Goal: Task Accomplishment & Management: Complete application form

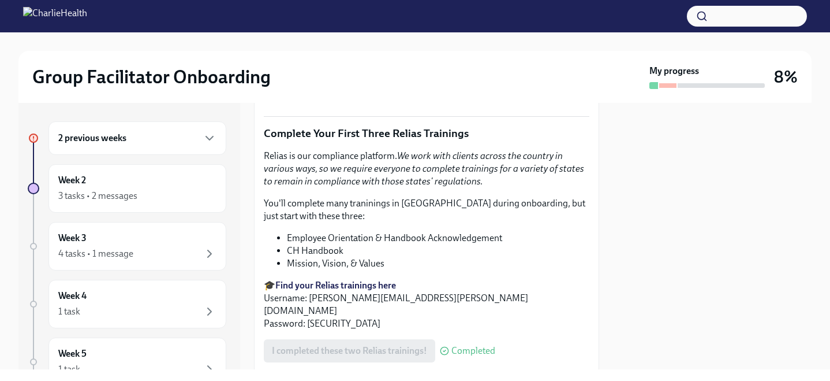
scroll to position [1555, 0]
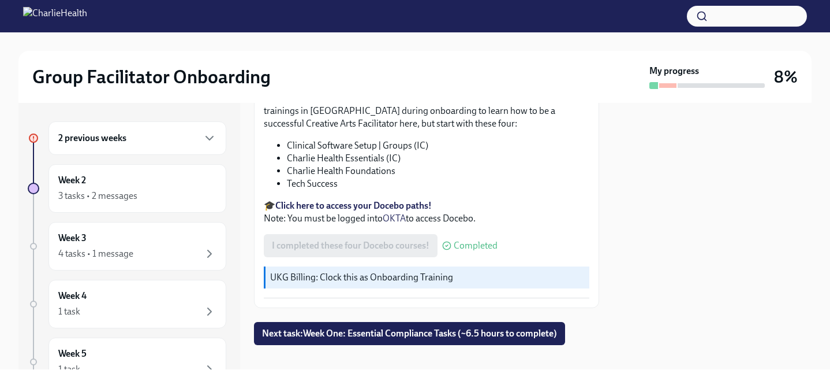
click at [158, 135] on div "2 previous weeks" at bounding box center [137, 138] width 158 height 14
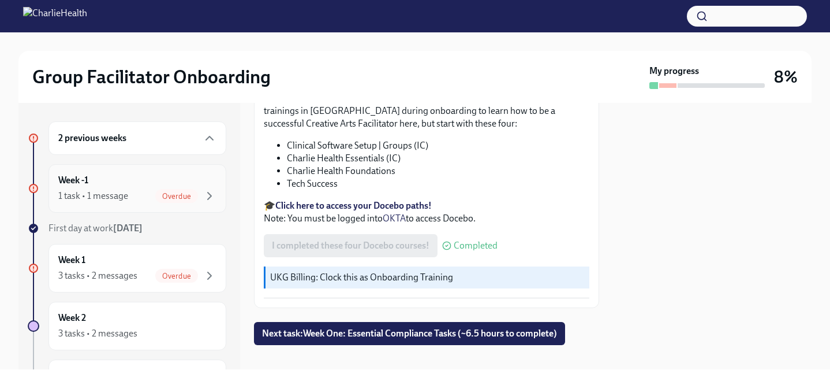
click at [120, 180] on div "Week -1 1 task • 1 message Overdue" at bounding box center [137, 188] width 158 height 29
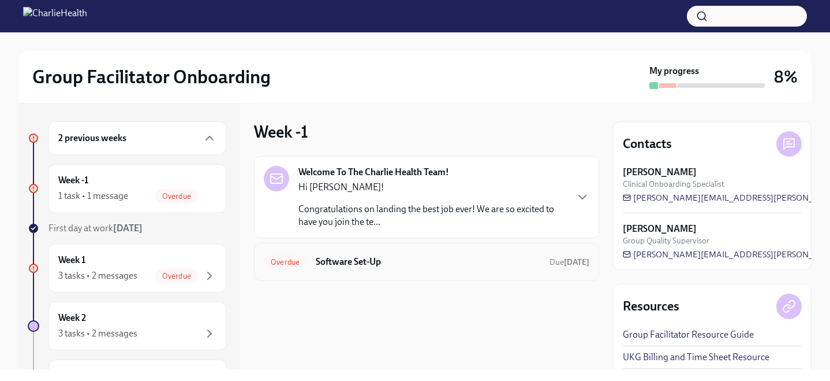
click at [415, 254] on div "Overdue Software Set-Up Due 10 days ago" at bounding box center [427, 261] width 326 height 18
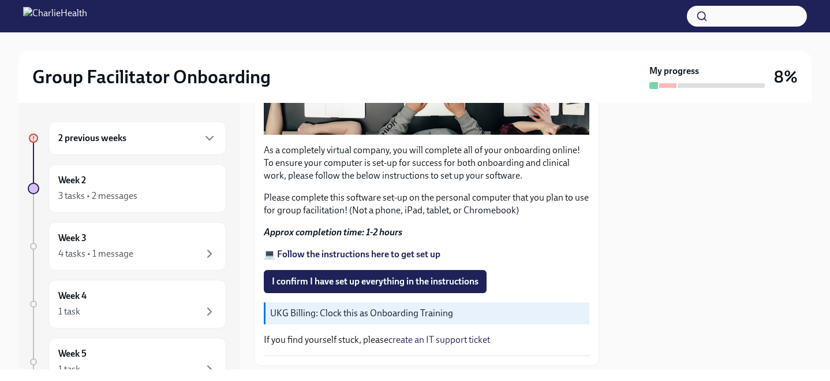
scroll to position [401, 0]
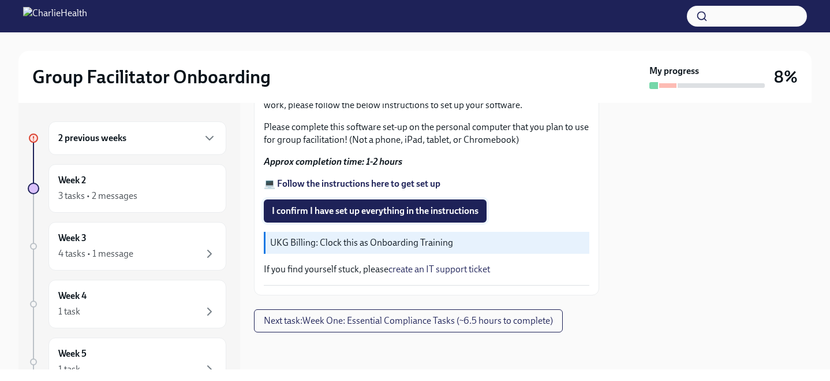
click at [424, 213] on span "I confirm I have set up everything in the instructions" at bounding box center [375, 211] width 207 height 12
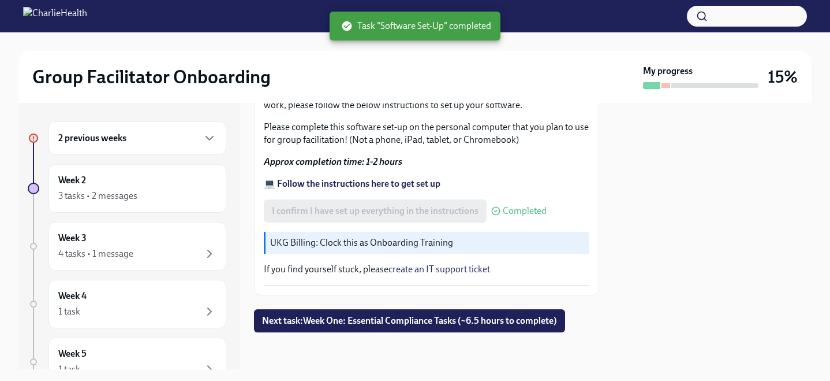
click at [159, 136] on div "2 previous weeks" at bounding box center [137, 138] width 158 height 14
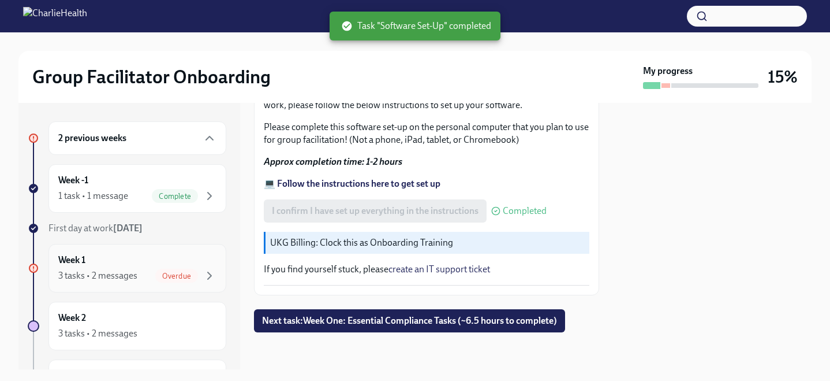
click at [161, 265] on div "Week 1 3 tasks • 2 messages Overdue" at bounding box center [137, 268] width 158 height 29
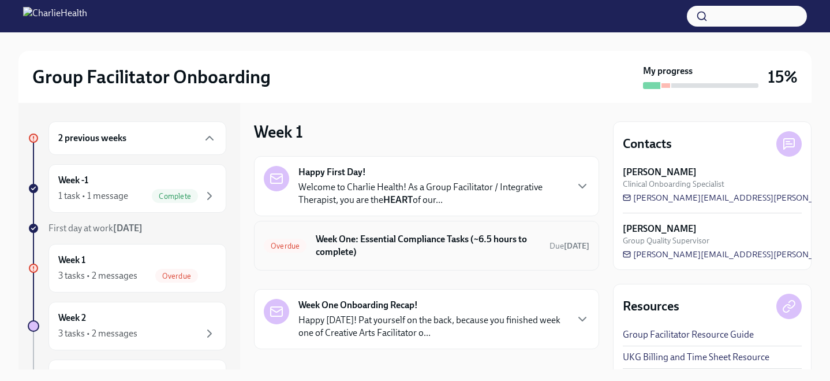
click at [421, 251] on h6 "Week One: Essential Compliance Tasks (~6.5 hours to complete)" at bounding box center [428, 245] width 225 height 25
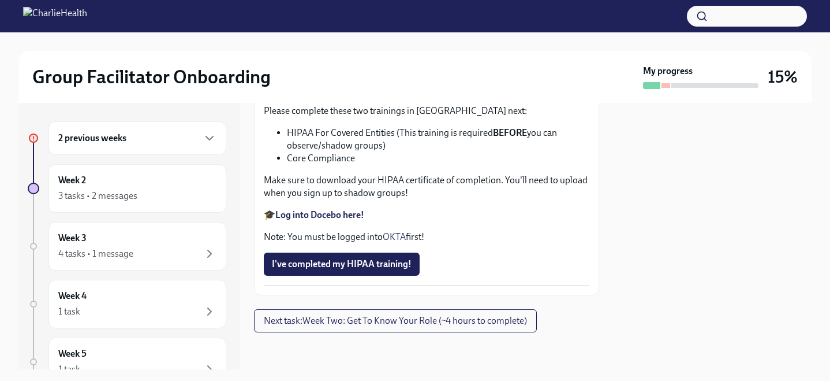
scroll to position [2851, 0]
click at [184, 139] on div "2 previous weeks" at bounding box center [137, 138] width 158 height 14
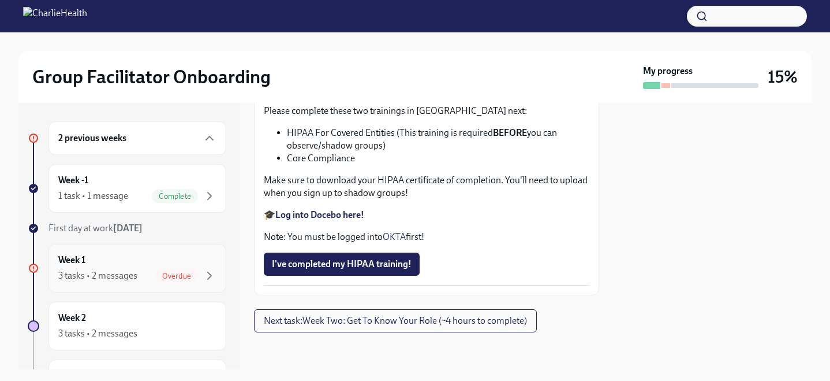
click at [182, 269] on div "Overdue" at bounding box center [176, 276] width 43 height 14
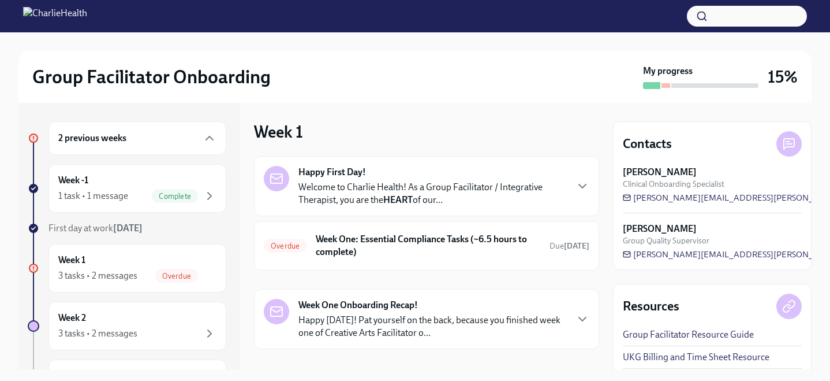
scroll to position [53, 0]
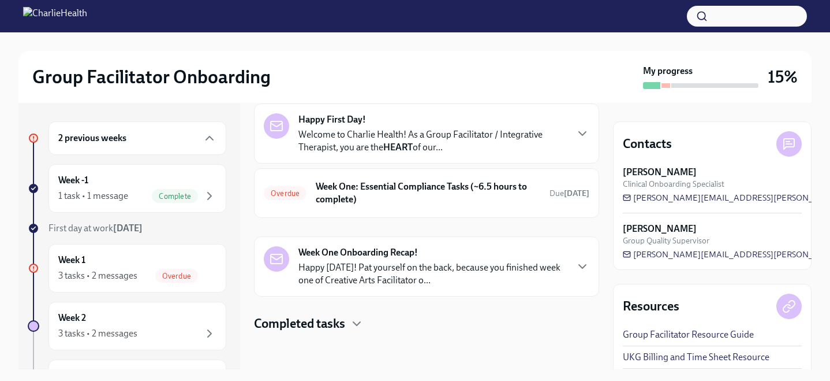
click at [350, 318] on div "Completed tasks" at bounding box center [426, 323] width 345 height 17
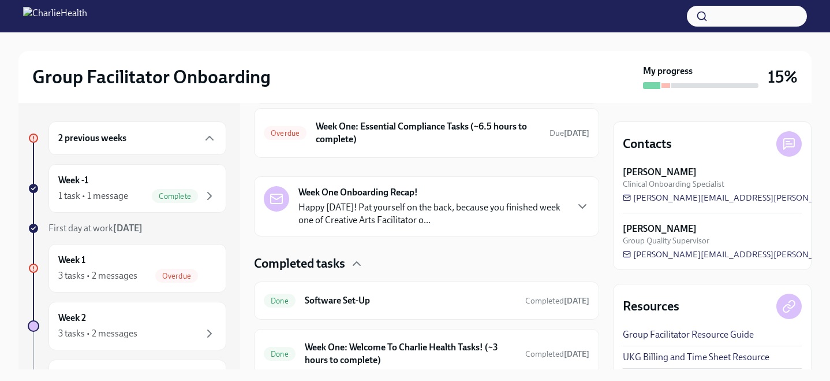
scroll to position [159, 0]
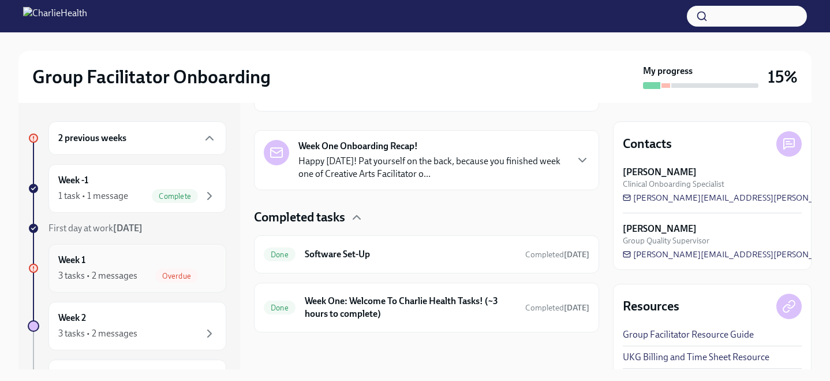
click at [159, 261] on div "Week 1 3 tasks • 2 messages Overdue" at bounding box center [137, 268] width 158 height 29
click at [136, 135] on div "2 previous weeks" at bounding box center [137, 138] width 158 height 14
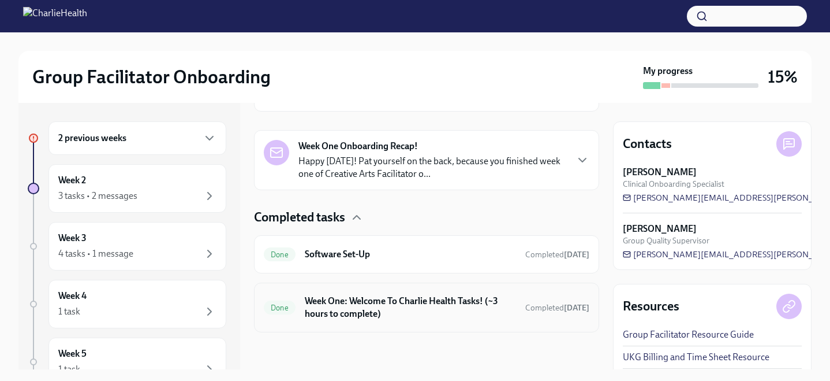
scroll to position [0, 0]
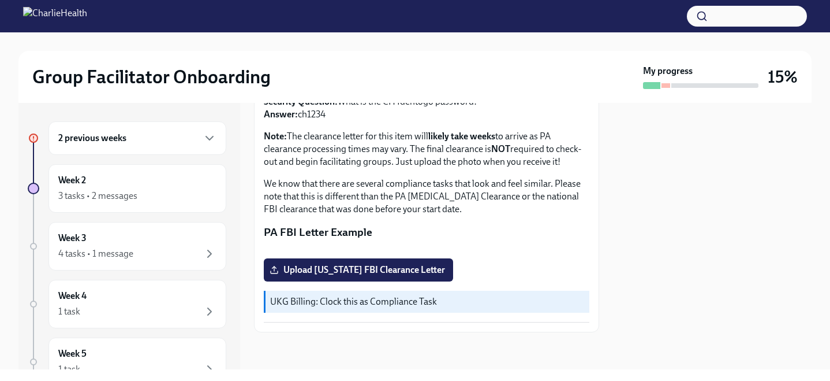
scroll to position [293, 0]
click at [122, 128] on div "2 previous weeks" at bounding box center [138, 137] width 178 height 33
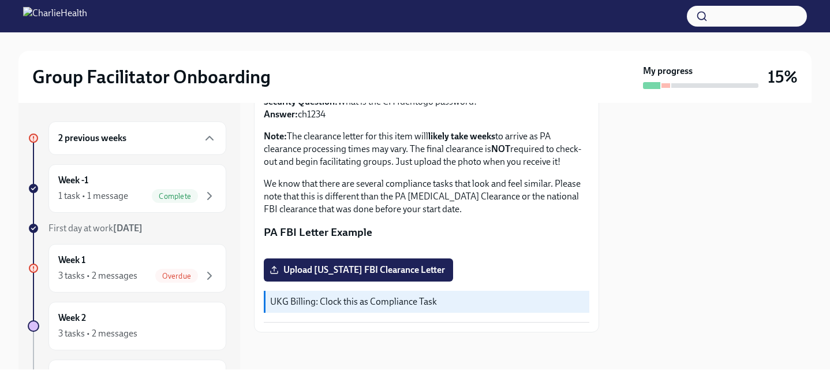
click at [116, 142] on h6 "2 previous weeks" at bounding box center [92, 138] width 68 height 13
